Goal: Information Seeking & Learning: Compare options

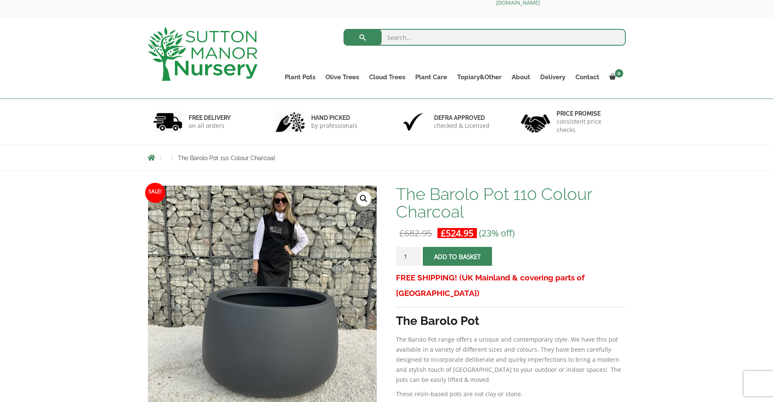
scroll to position [153, 0]
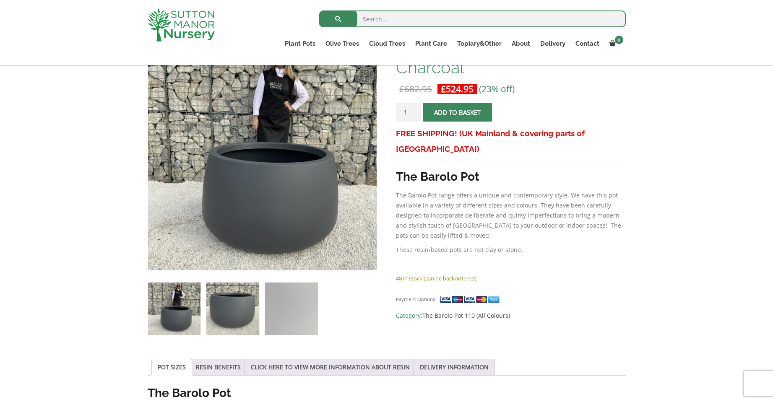
click at [227, 315] on img at bounding box center [232, 309] width 52 height 52
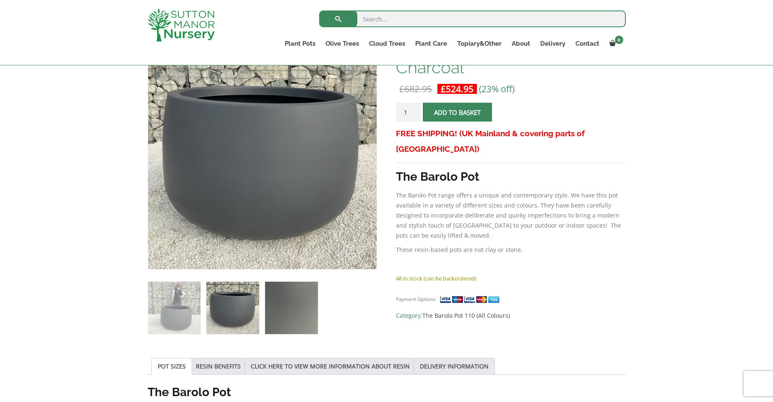
click at [293, 312] on img at bounding box center [291, 308] width 52 height 52
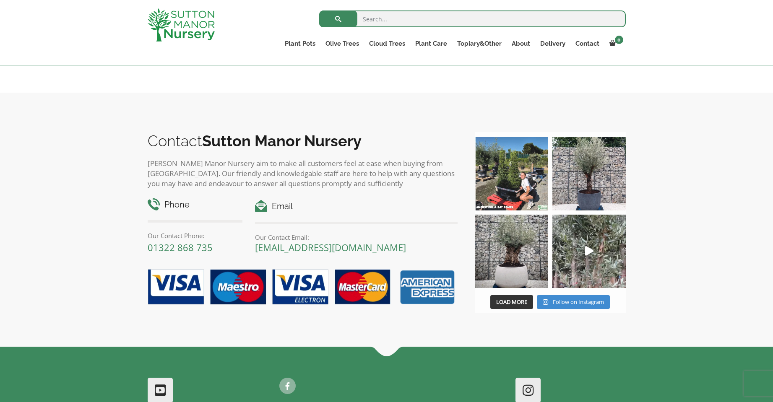
scroll to position [950, 0]
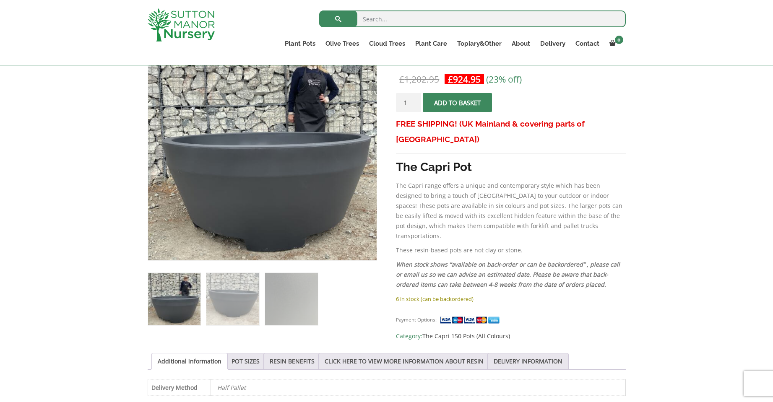
scroll to position [168, 0]
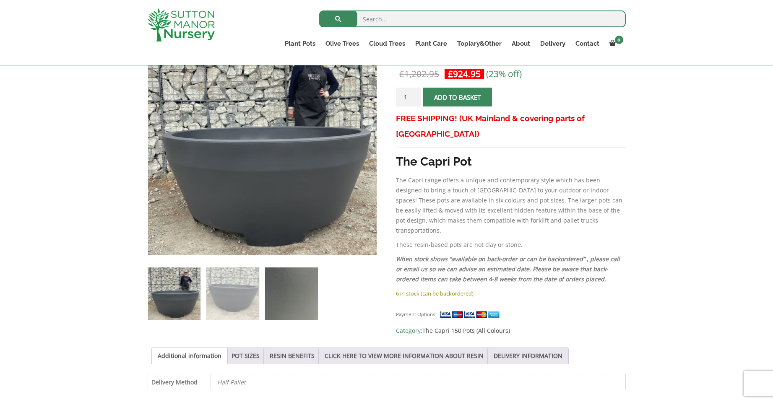
click at [297, 290] on img at bounding box center [291, 294] width 52 height 52
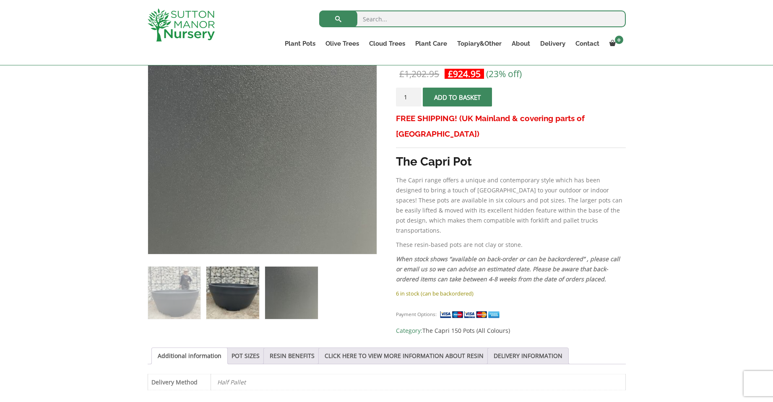
click at [245, 290] on img at bounding box center [232, 293] width 52 height 52
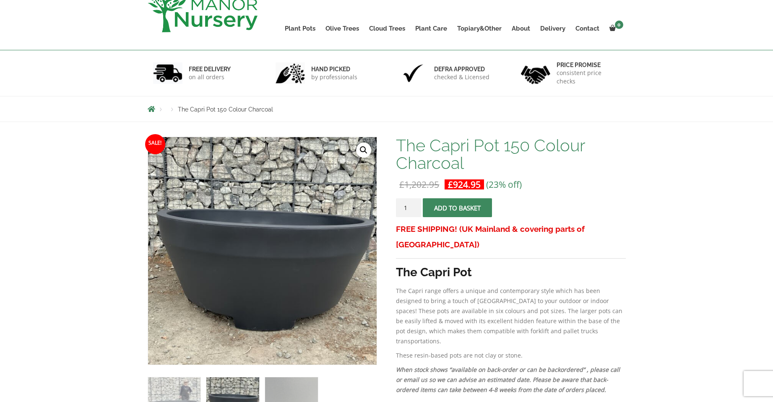
scroll to position [0, 0]
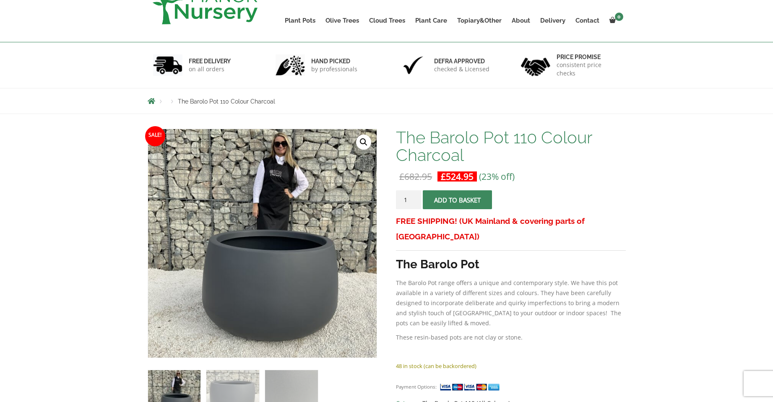
scroll to position [168, 0]
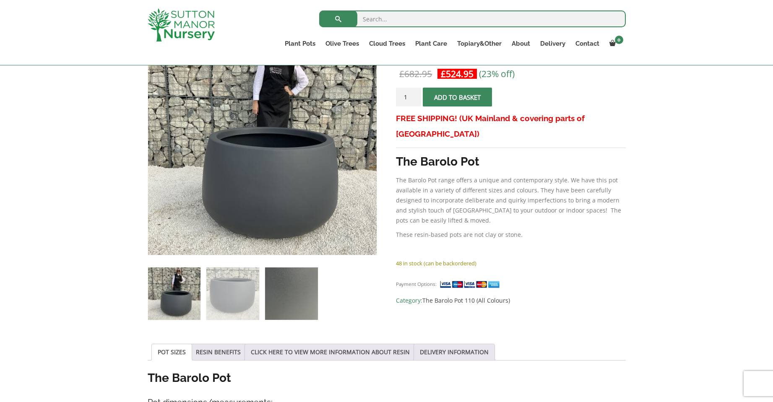
click at [305, 301] on img at bounding box center [291, 294] width 52 height 52
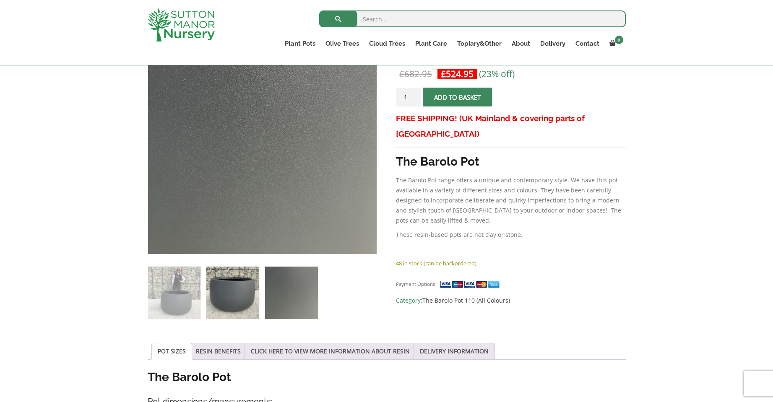
click at [247, 302] on img at bounding box center [232, 293] width 52 height 52
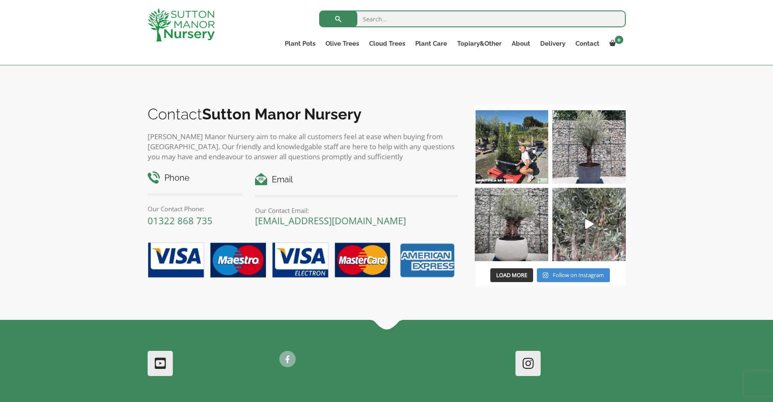
scroll to position [956, 0]
